Goal: Check status: Check status

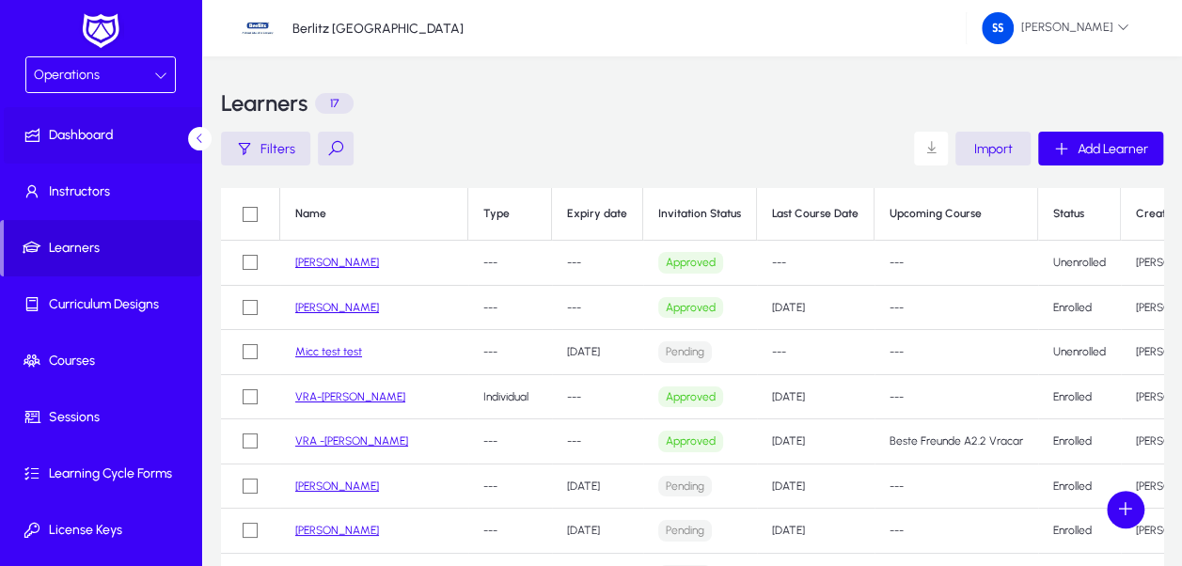
scroll to position [188, 0]
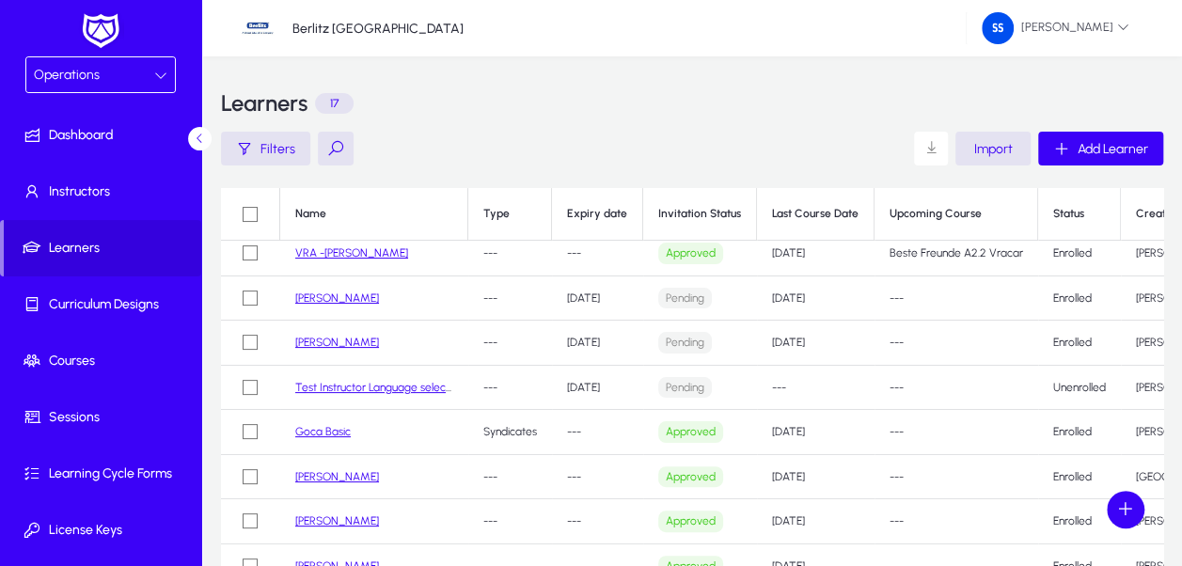
click at [102, 73] on div "Operations" at bounding box center [94, 75] width 120 height 24
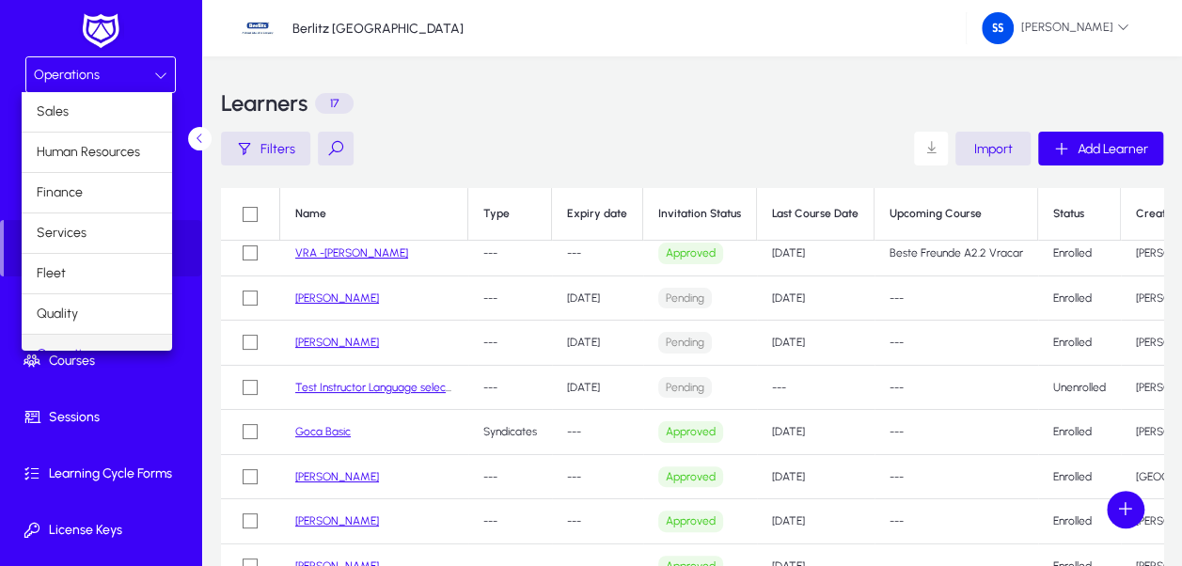
scroll to position [22, 0]
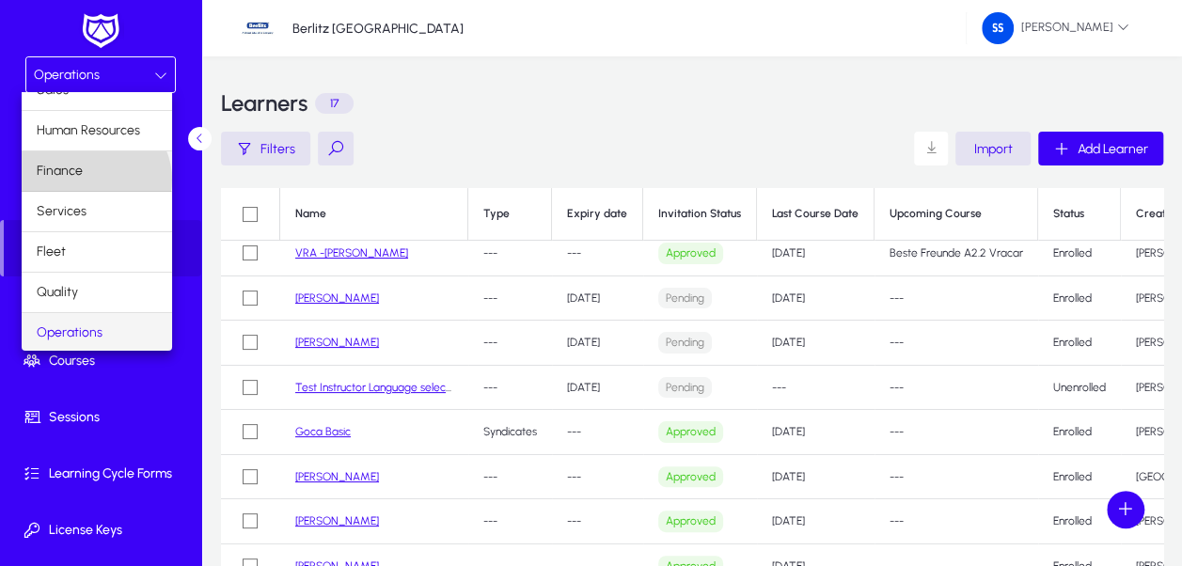
click at [94, 179] on mat-option "Finance" at bounding box center [97, 170] width 150 height 39
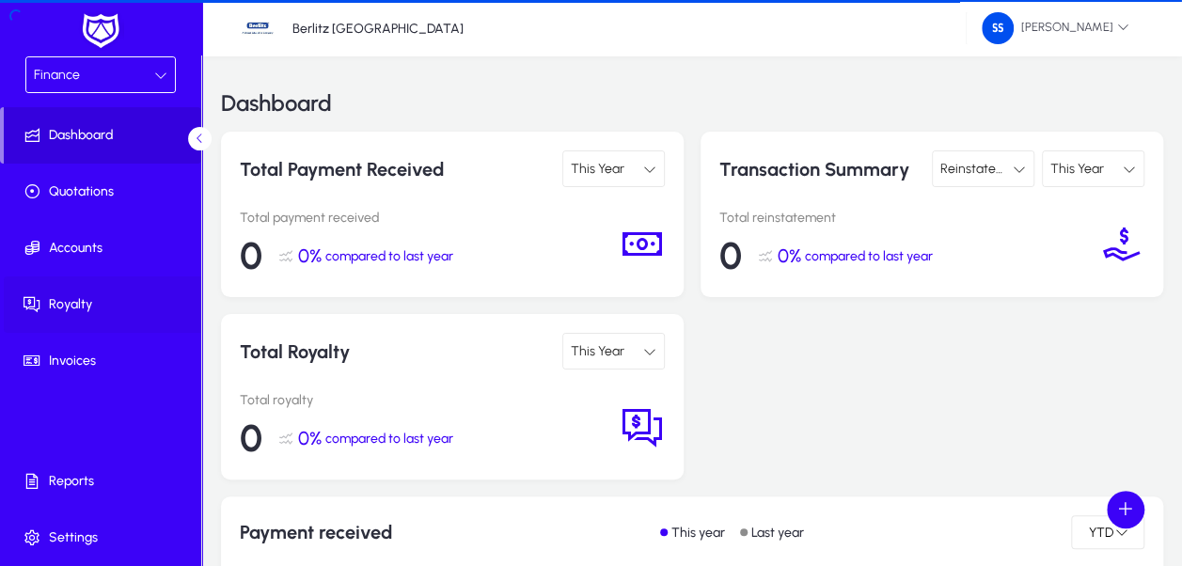
click at [94, 299] on span "Royalty" at bounding box center [104, 304] width 201 height 19
click at [68, 306] on span "Royalty" at bounding box center [104, 304] width 201 height 19
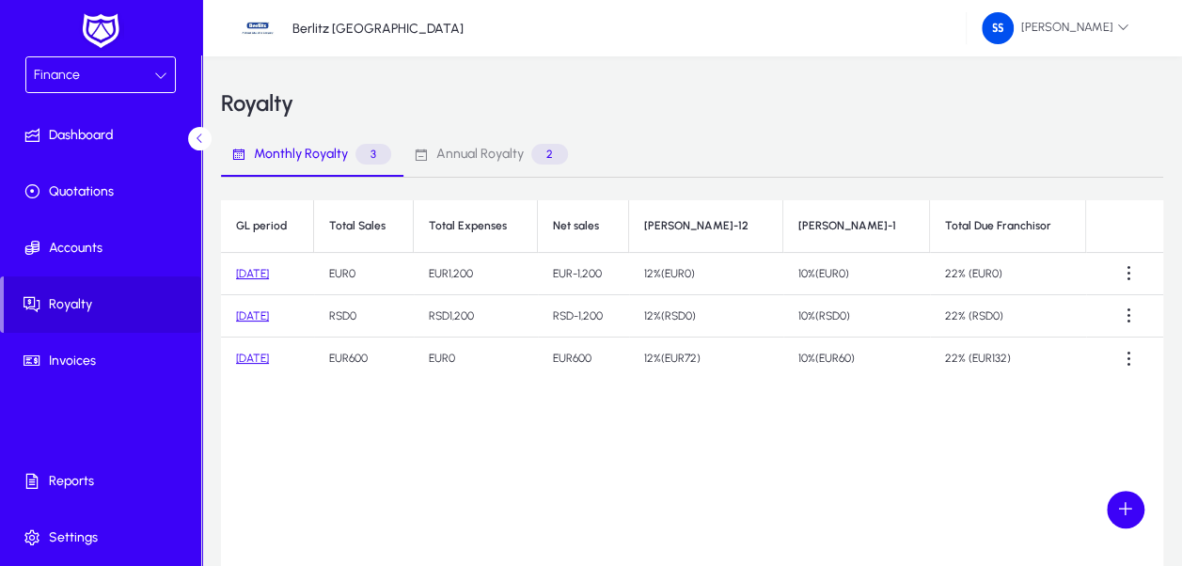
click at [255, 355] on link "[DATE]" at bounding box center [252, 358] width 33 height 13
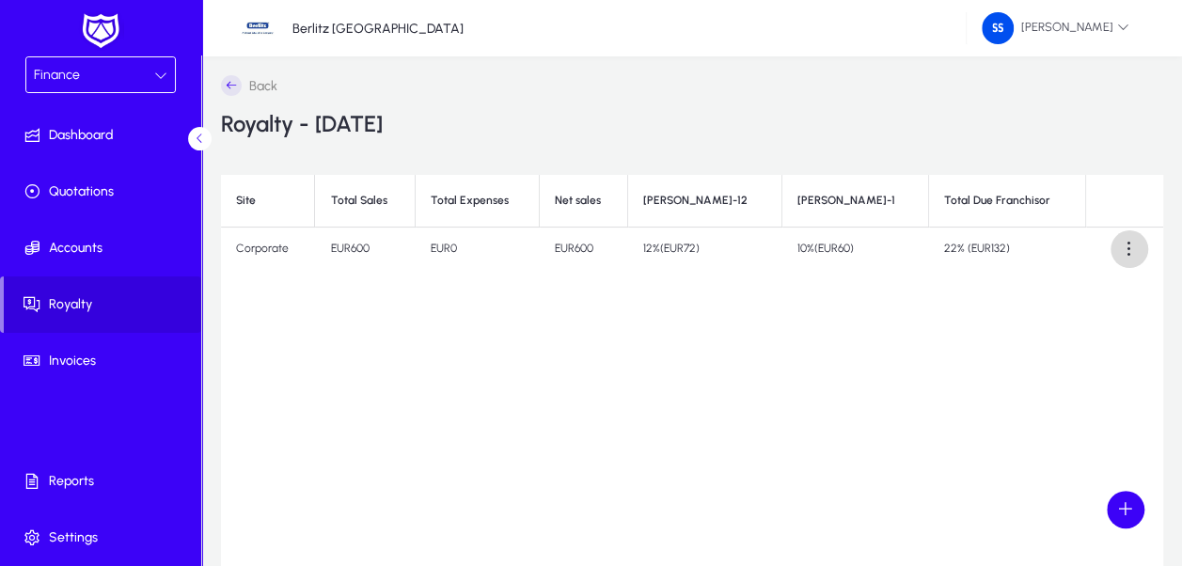
click at [1139, 244] on span at bounding box center [1129, 249] width 38 height 38
click at [855, 304] on div at bounding box center [591, 283] width 1182 height 566
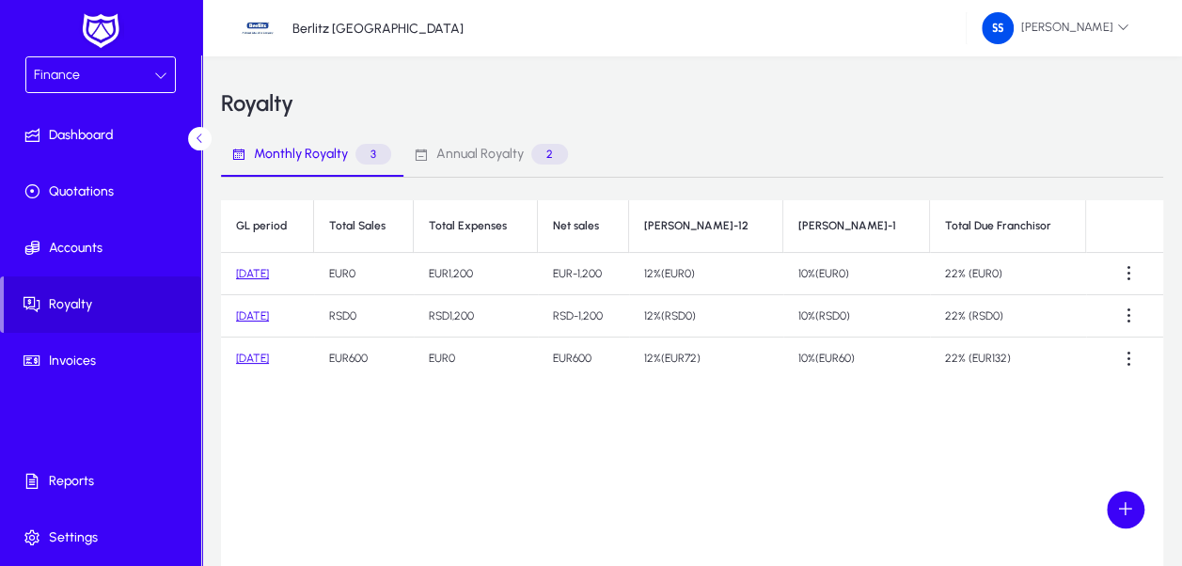
click at [269, 320] on link "[DATE]" at bounding box center [252, 315] width 33 height 13
click at [269, 275] on link "[DATE]" at bounding box center [252, 273] width 33 height 13
